Goal: Find contact information: Find contact information

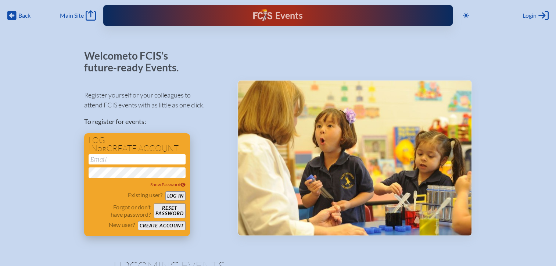
type input "[EMAIL_ADDRESS][DOMAIN_NAME]"
click at [172, 198] on button "Log in" at bounding box center [175, 195] width 20 height 9
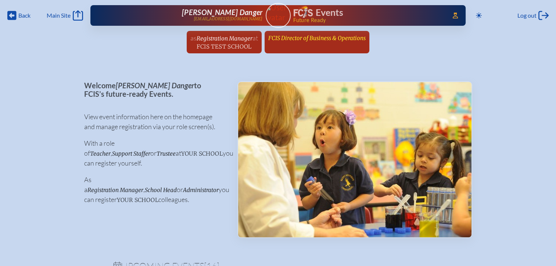
click at [307, 39] on span "FCIS Director of Business & Operations" at bounding box center [316, 38] width 97 height 7
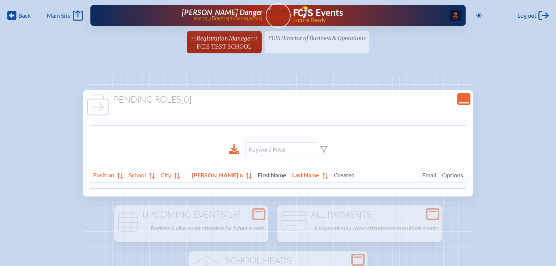
click at [454, 14] on icon at bounding box center [455, 15] width 5 height 6
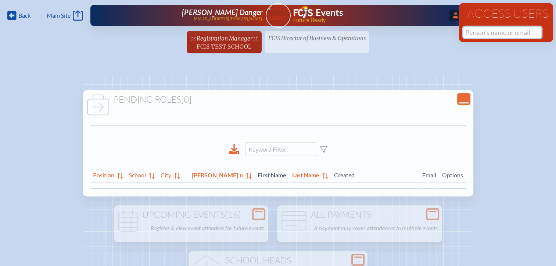
click at [479, 32] on input "text" at bounding box center [503, 32] width 78 height 11
paste input "[PERSON_NAME]"
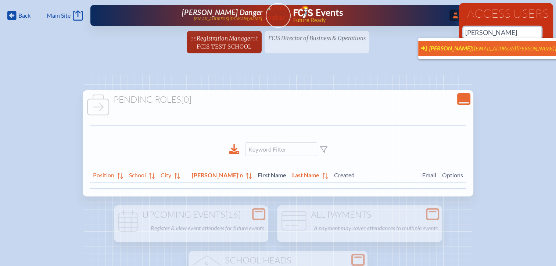
scroll to position [0, 6]
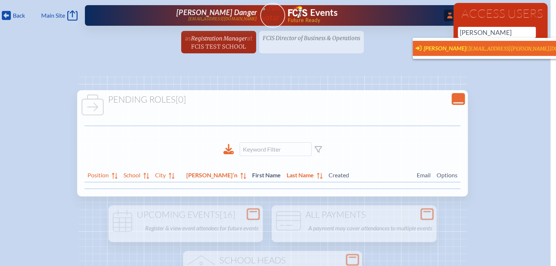
click at [461, 47] on span "[PERSON_NAME]" at bounding box center [445, 47] width 42 height 7
type input "[EMAIL_ADDRESS][PERSON_NAME][DOMAIN_NAME]"
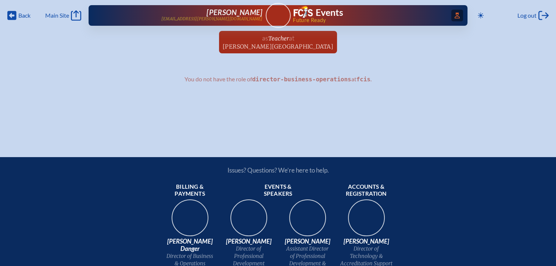
click at [455, 14] on icon "Access Users..." at bounding box center [457, 15] width 5 height 6
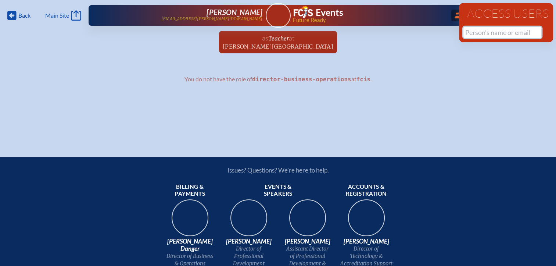
click at [494, 31] on input "text" at bounding box center [503, 32] width 78 height 11
paste input "[PERSON_NAME]"
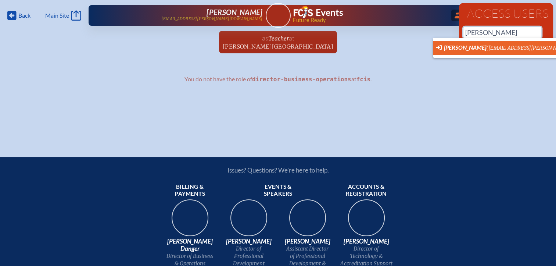
scroll to position [0, 6]
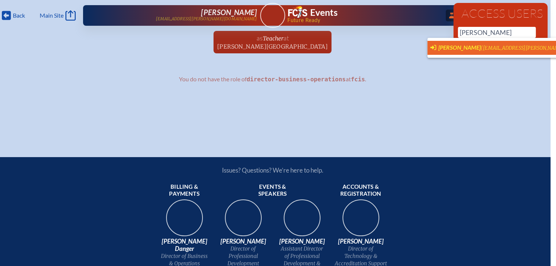
click at [485, 45] on span "([EMAIL_ADDRESS][PERSON_NAME][DOMAIN_NAME])" at bounding box center [543, 48] width 125 height 6
type input "[EMAIL_ADDRESS][PERSON_NAME][DOMAIN_NAME]"
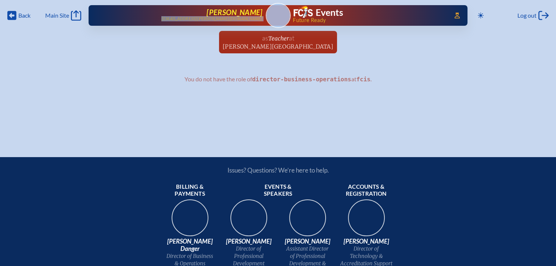
drag, startPoint x: 264, startPoint y: 18, endPoint x: 221, endPoint y: 18, distance: 43.0
click at [221, 18] on div "Access Users... Rachel Freeman freemanr@bolles.org Events Future Ready" at bounding box center [278, 15] width 379 height 21
copy p "[EMAIL_ADDRESS][PERSON_NAME][DOMAIN_NAME]"
